Goal: Task Accomplishment & Management: Complete application form

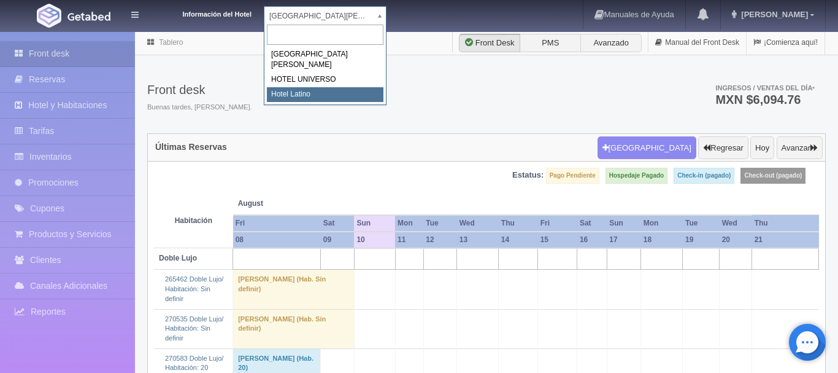
select select "625"
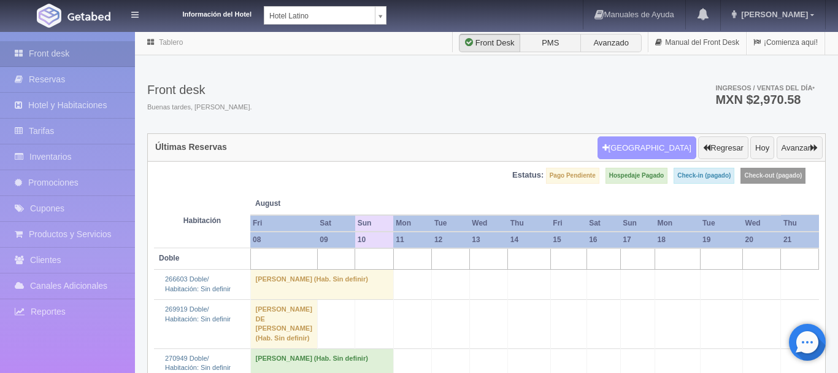
click at [644, 149] on button "Nueva Reserva" at bounding box center [647, 147] width 99 height 23
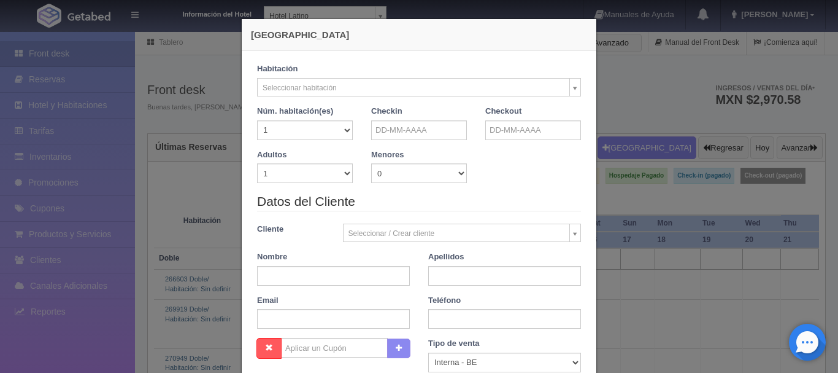
checkbox input "false"
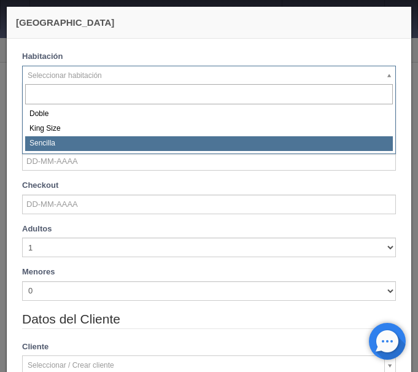
select select "2158"
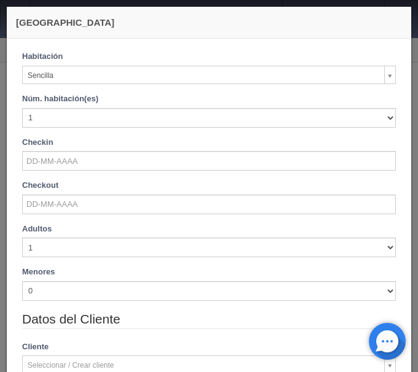
checkbox input "false"
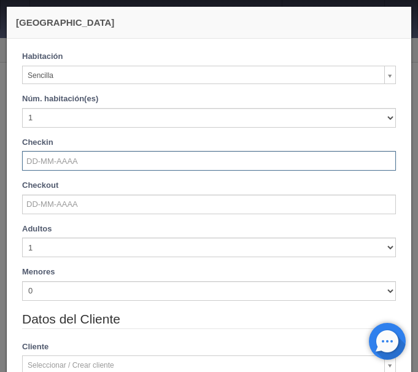
click at [43, 166] on input "text" at bounding box center [209, 161] width 374 height 20
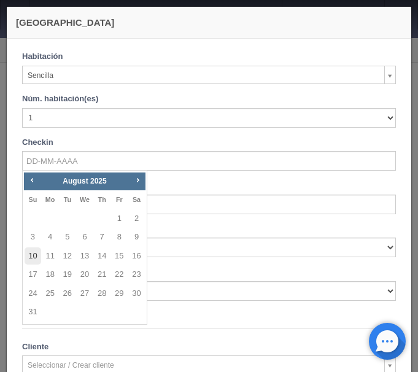
click at [34, 256] on link "10" at bounding box center [33, 256] width 16 height 18
type input "[DATE]"
checkbox input "false"
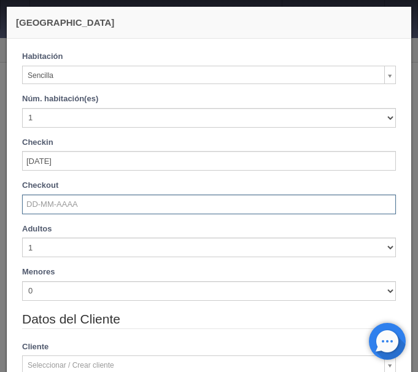
click at [39, 203] on input "text" at bounding box center [209, 205] width 374 height 20
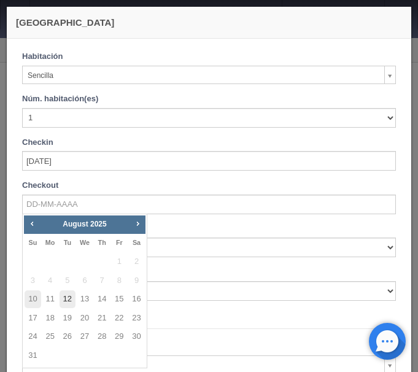
click at [63, 295] on link "12" at bounding box center [68, 299] width 16 height 18
type input "[DATE]"
checkbox input "false"
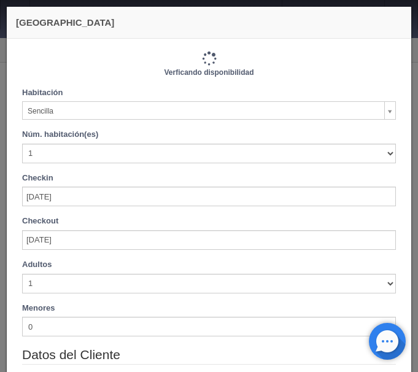
type input "1440.00"
checkbox input "false"
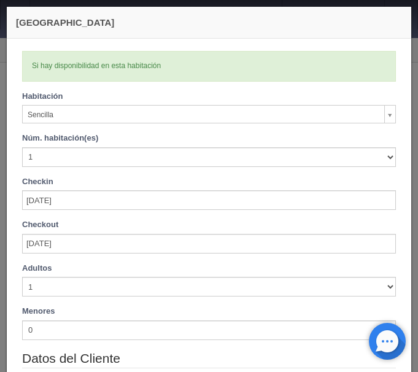
click at [181, 137] on div "Núm. habitación(es) 1 2 3 4 5 6 7 8 9 10 11 12 13 14 15 16 17 18 19 20" at bounding box center [209, 150] width 374 height 34
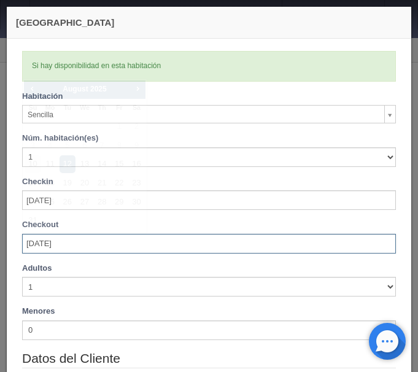
checkbox input "false"
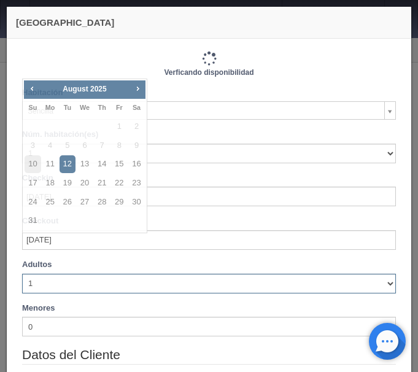
type input "1440.00"
checkbox input "false"
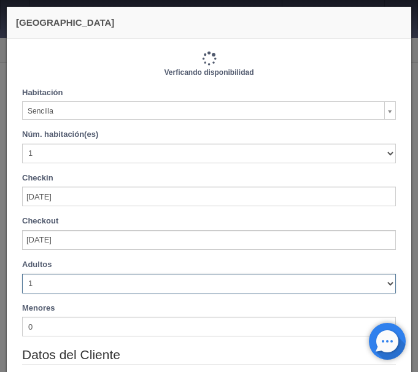
type input "1440.00"
checkbox input "false"
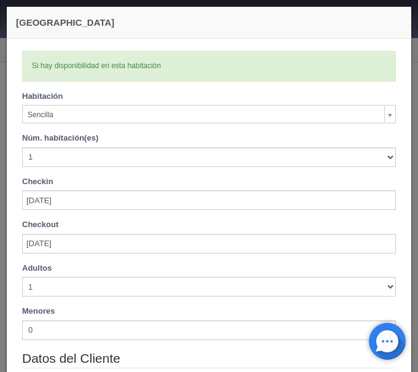
scroll to position [231, 0]
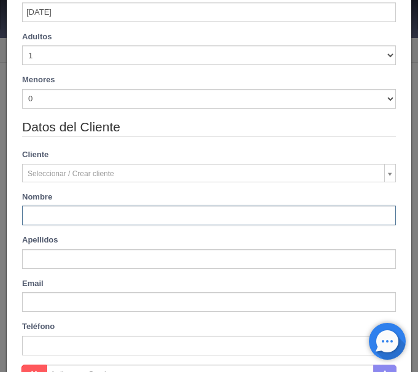
click at [56, 220] on input "text" at bounding box center [209, 216] width 374 height 20
type input "[PERSON_NAME]"
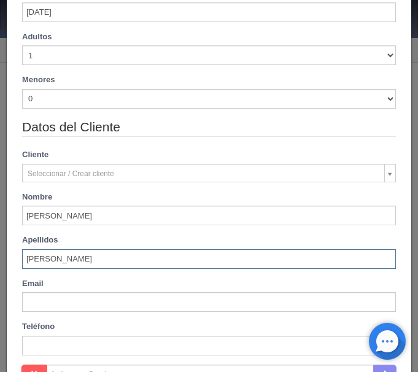
type input "[PERSON_NAME]"
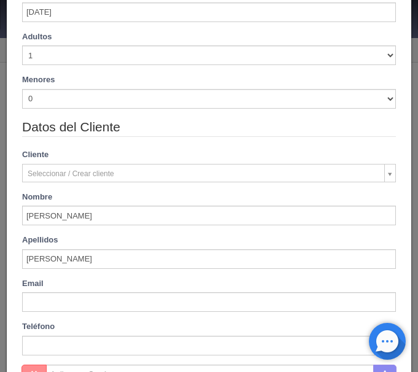
scroll to position [420, 0]
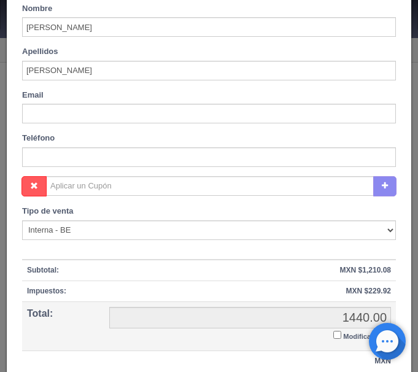
click at [338, 335] on input "Modificar Total" at bounding box center [337, 335] width 8 height 8
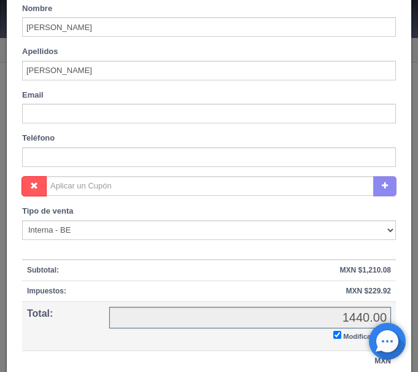
checkbox input "true"
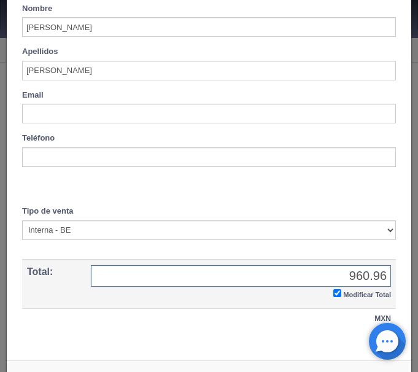
type input "960.96"
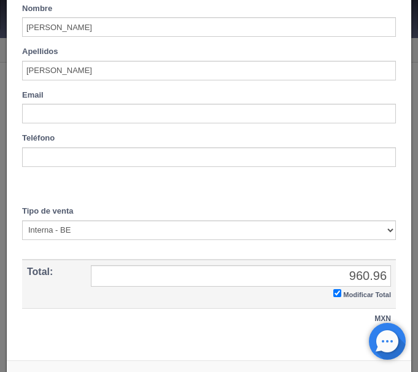
drag, startPoint x: 408, startPoint y: 110, endPoint x: 417, endPoint y: 110, distance: 8.6
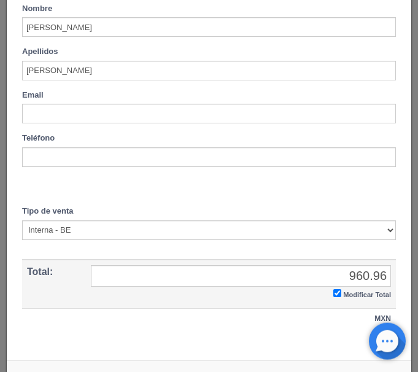
scroll to position [458, 0]
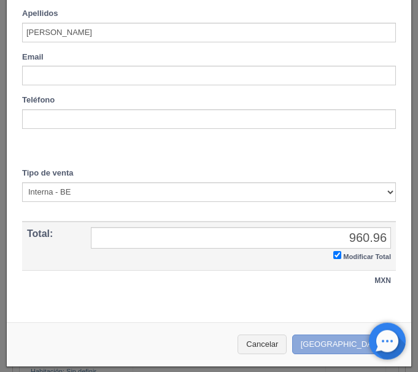
click at [360, 344] on button "Crear Reserva" at bounding box center [345, 345] width 107 height 20
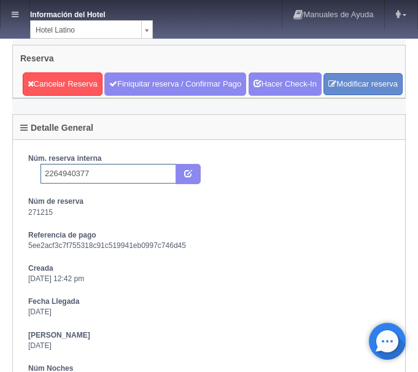
click at [98, 184] on input "2264940377" at bounding box center [109, 174] width 136 height 20
type input "2264940377 Expedia"
click at [186, 177] on icon "submit" at bounding box center [188, 173] width 8 height 8
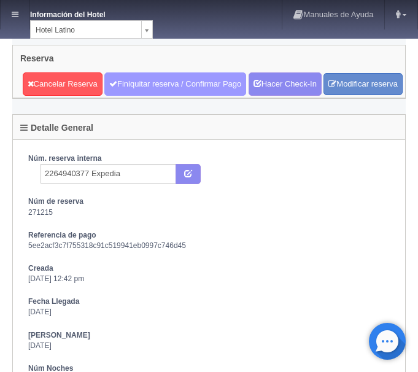
click at [199, 87] on link "Finiquitar reserva / Confirmar Pago" at bounding box center [175, 83] width 142 height 23
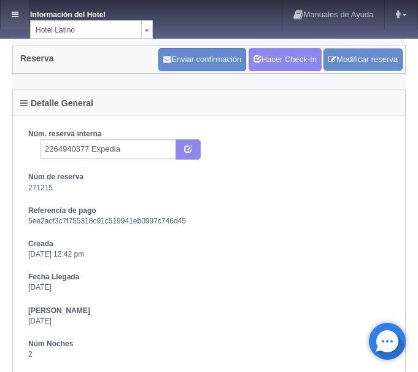
click at [14, 9] on link at bounding box center [15, 14] width 29 height 29
